Goal: Task Accomplishment & Management: Complete application form

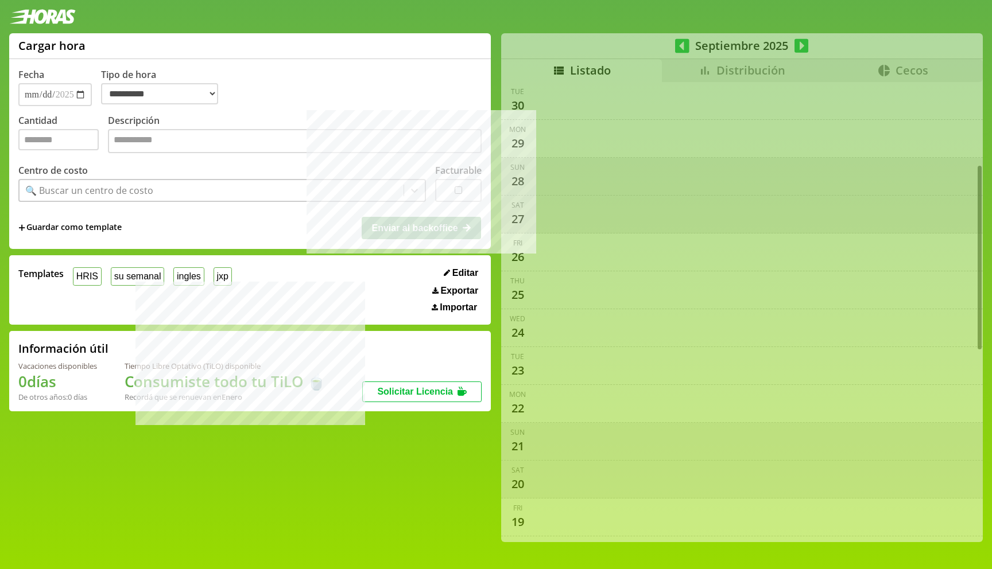
select select "**********"
click at [743, 79] on div "**********" at bounding box center [496, 292] width 992 height 518
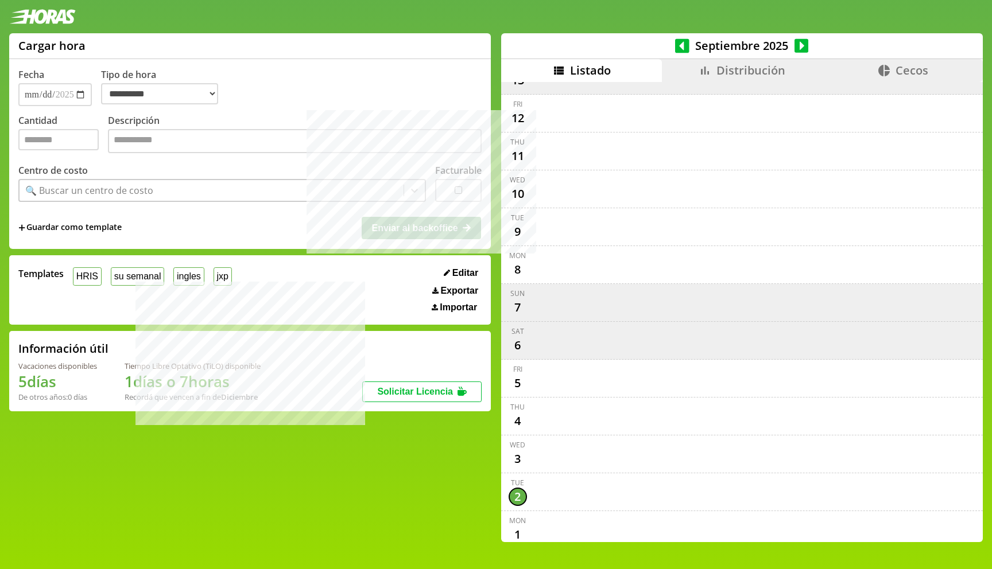
click at [736, 70] on span "Distribución" at bounding box center [750, 70] width 69 height 15
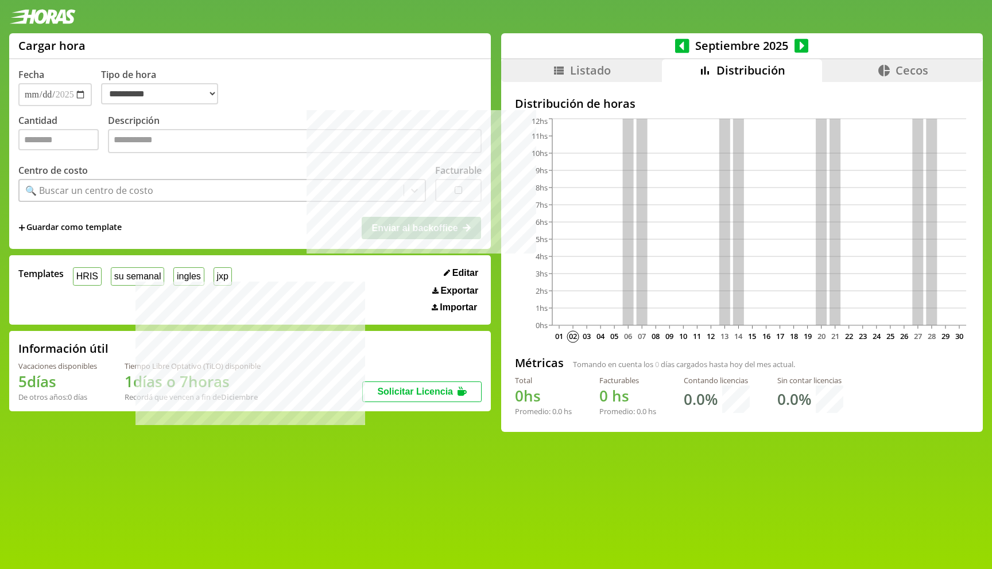
click at [680, 43] on icon at bounding box center [682, 45] width 14 height 14
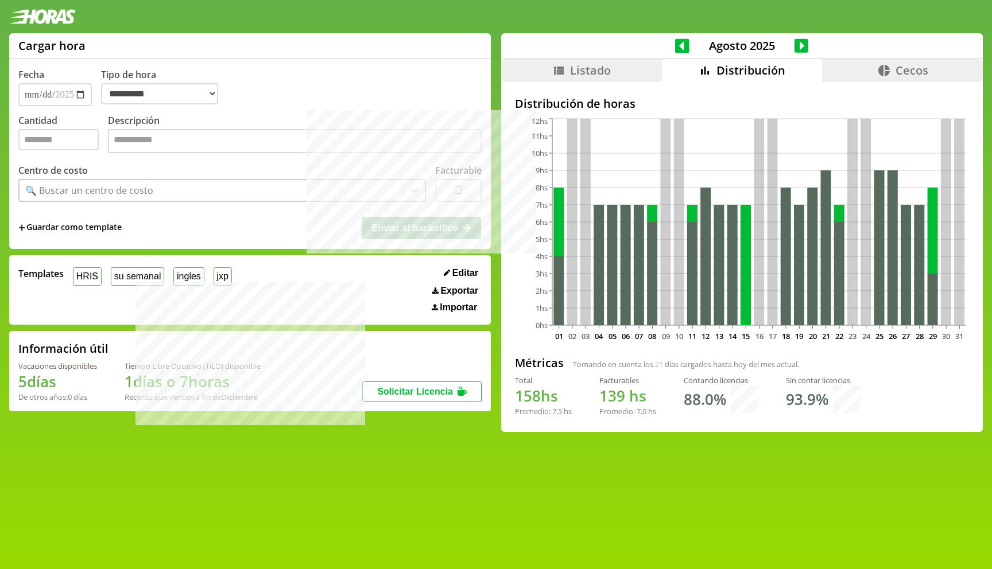
click at [680, 44] on icon at bounding box center [682, 45] width 14 height 14
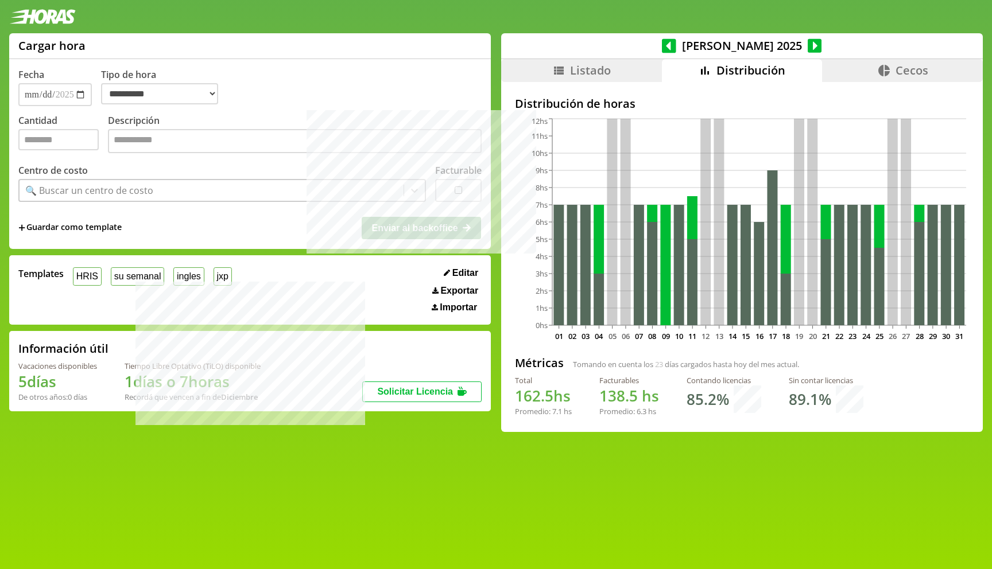
click at [807, 42] on icon at bounding box center [814, 45] width 14 height 14
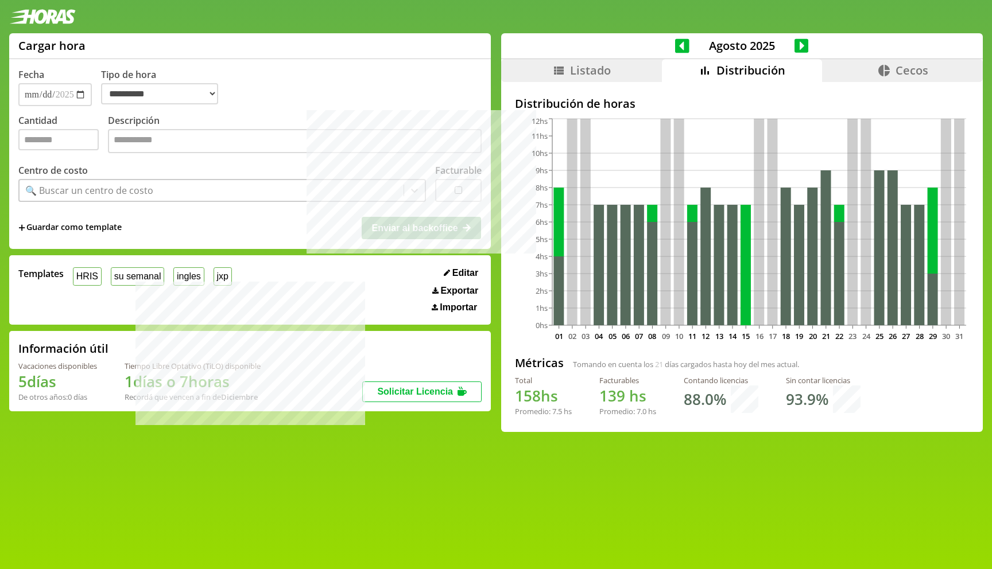
click at [676, 47] on icon at bounding box center [682, 45] width 14 height 14
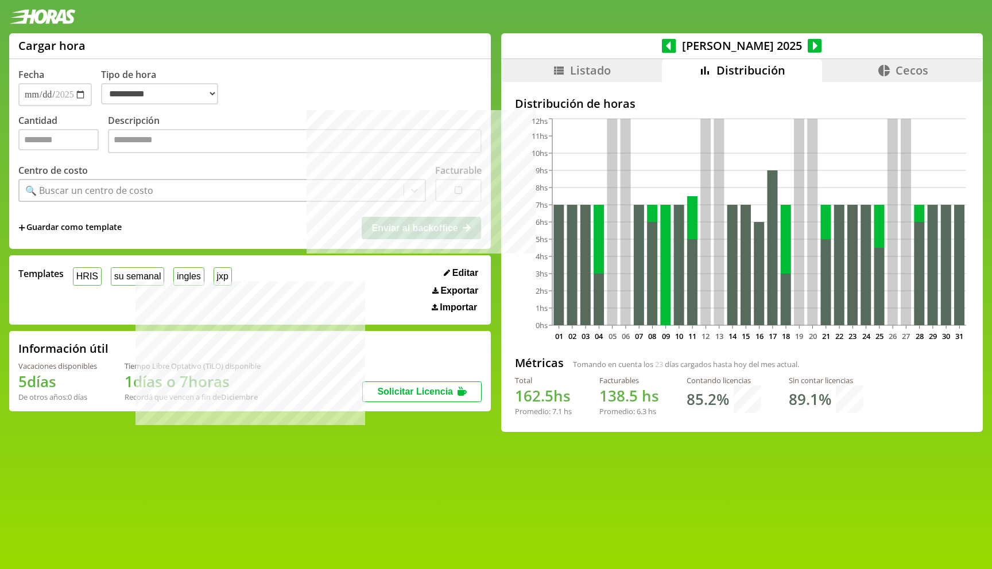
click at [807, 46] on icon at bounding box center [814, 45] width 14 height 14
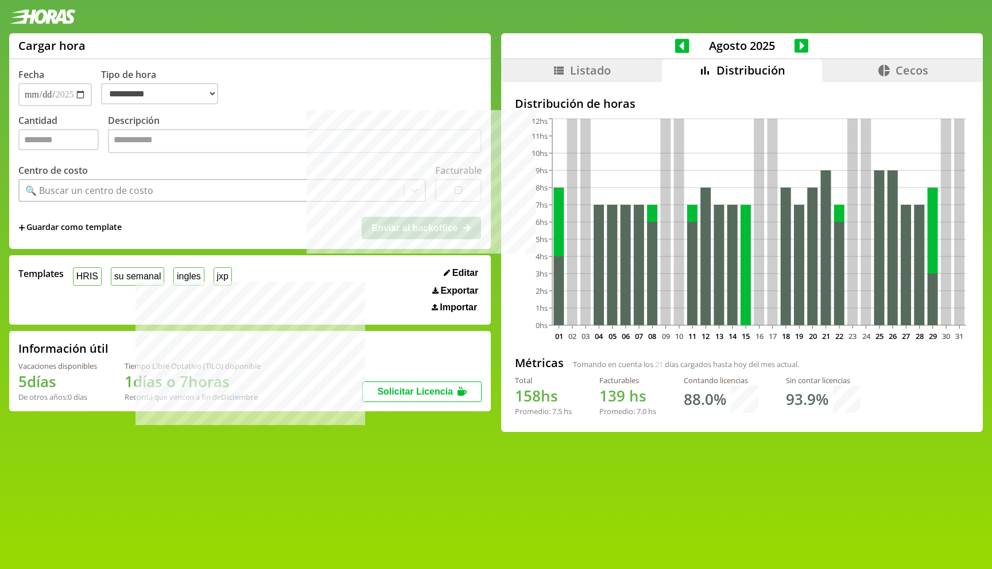
click at [799, 47] on icon at bounding box center [801, 45] width 14 height 14
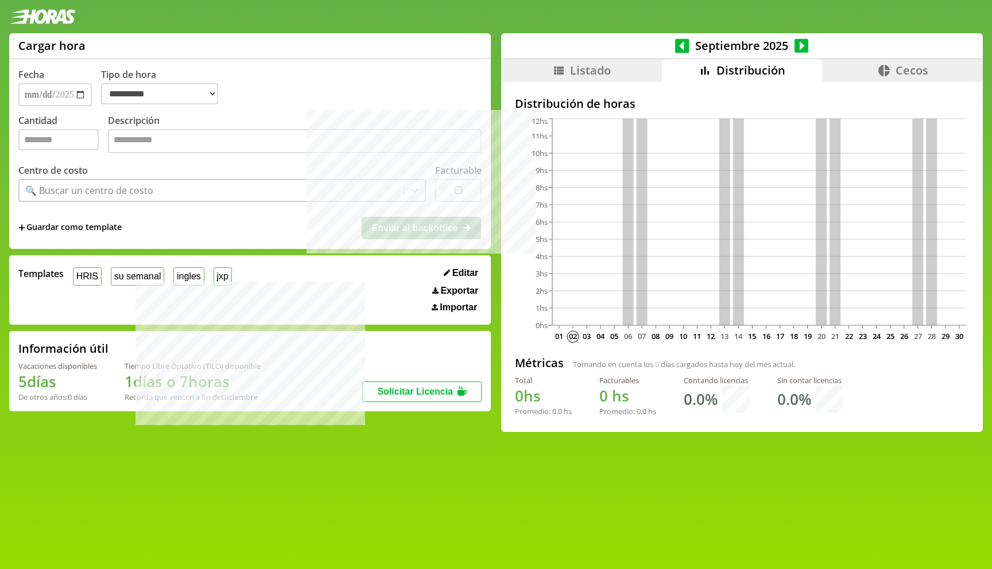
click at [676, 42] on icon at bounding box center [682, 45] width 14 height 14
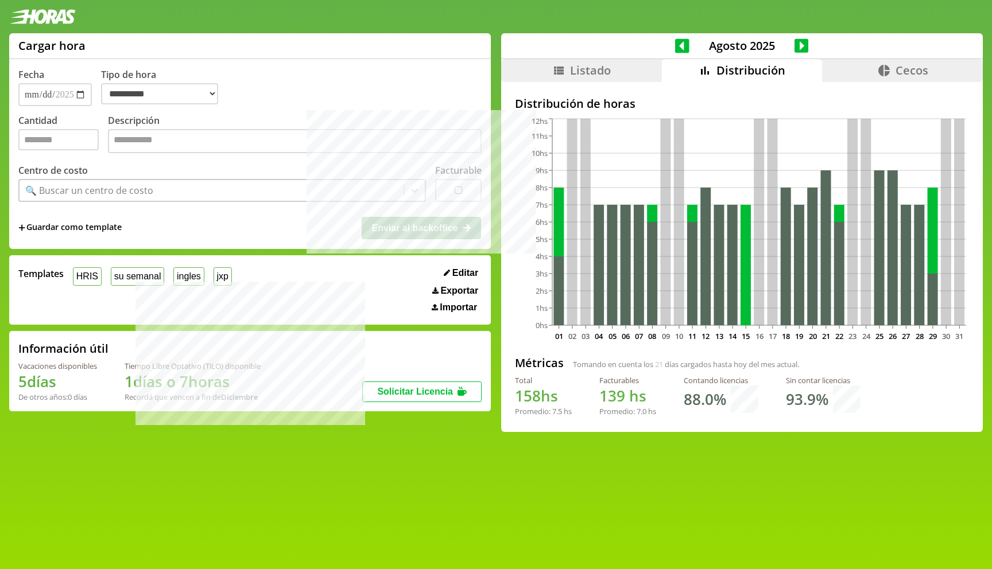
click at [799, 44] on icon at bounding box center [801, 45] width 14 height 14
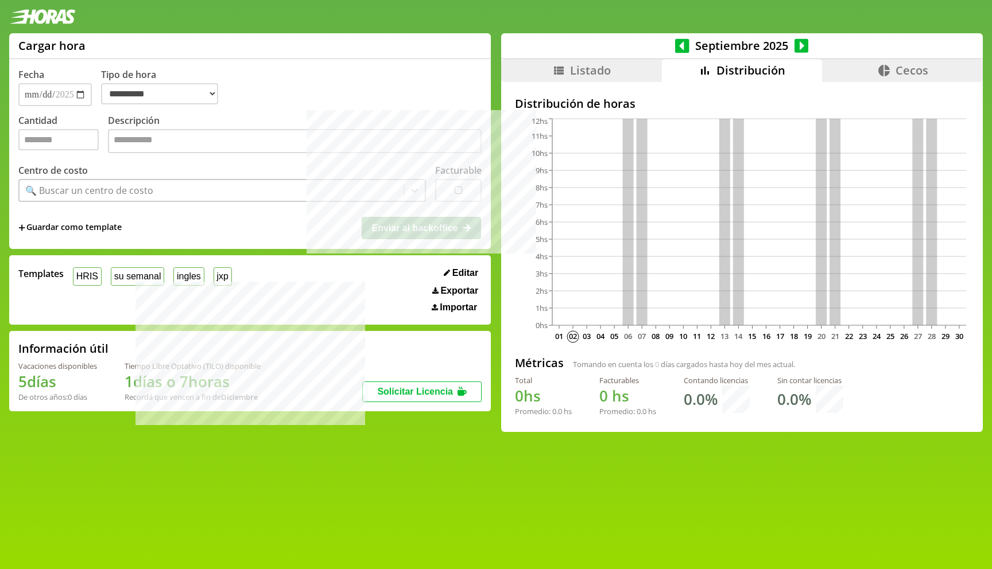
click at [678, 44] on icon at bounding box center [682, 45] width 14 height 14
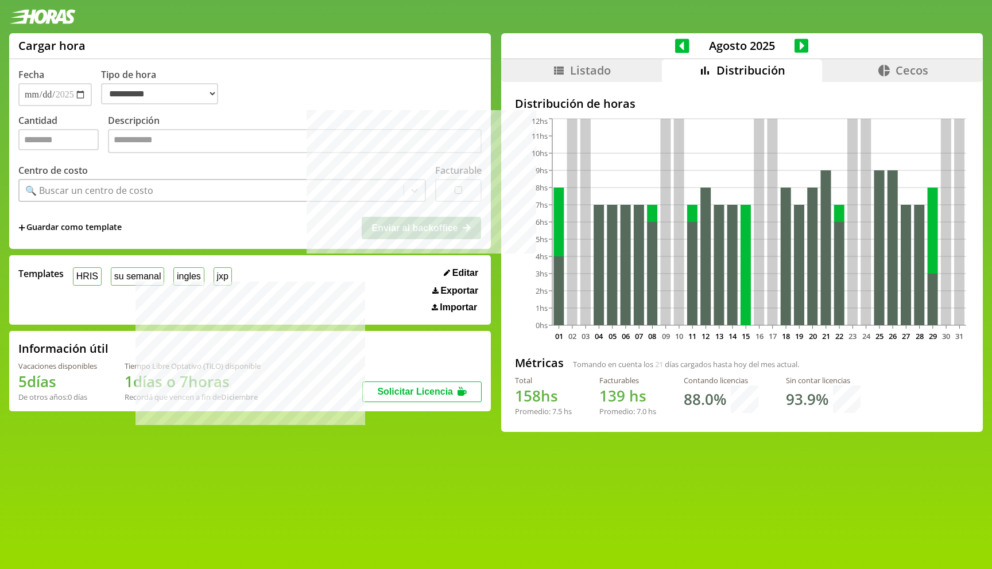
click at [678, 44] on icon at bounding box center [682, 45] width 14 height 14
